Goal: Information Seeking & Learning: Learn about a topic

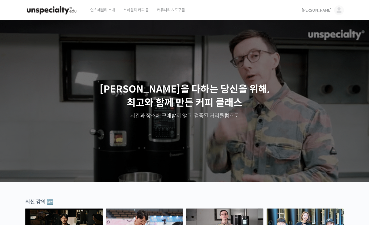
click at [335, 10] on img at bounding box center [339, 10] width 10 height 10
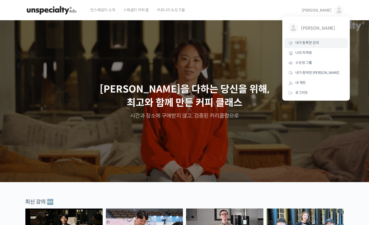
click at [314, 41] on span "내가 등록한 강의" at bounding box center [307, 43] width 24 height 5
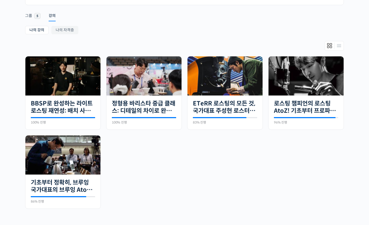
scroll to position [115, 0]
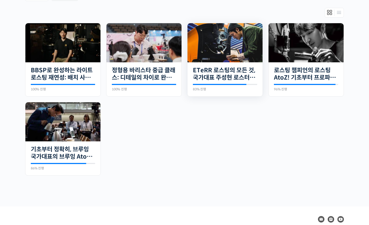
click at [240, 53] on img at bounding box center [224, 42] width 75 height 39
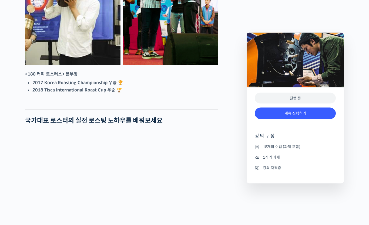
scroll to position [339, 0]
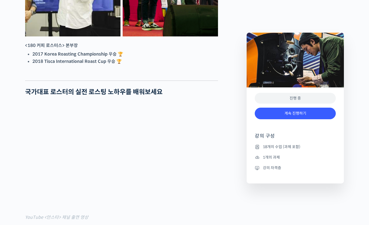
click at [316, 97] on div "진행 중" at bounding box center [295, 98] width 81 height 11
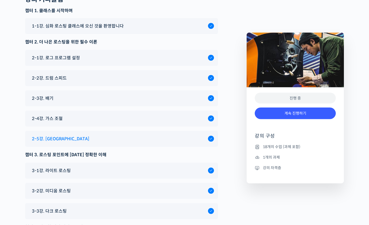
scroll to position [2981, 0]
click at [56, 143] on div "2-5강. 경도" at bounding box center [118, 138] width 179 height 7
